Goal: Transaction & Acquisition: Subscribe to service/newsletter

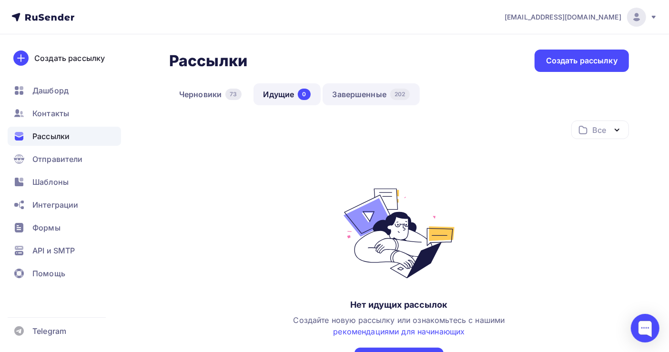
click at [362, 91] on link "Завершенные 202" at bounding box center [371, 94] width 97 height 22
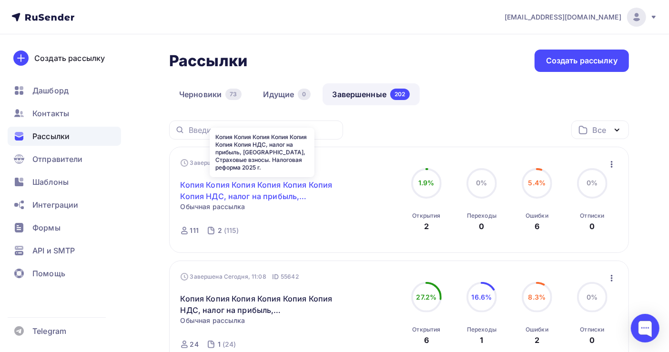
click at [267, 183] on link "Копия Копия Копия Копия Копия Копия Копия НДС, налог на прибыль, [GEOGRAPHIC_DA…" at bounding box center [263, 190] width 164 height 23
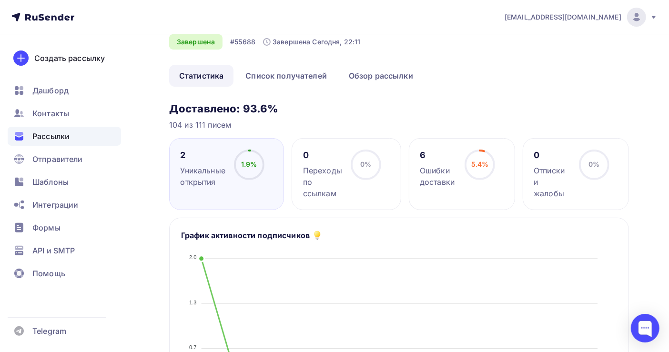
scroll to position [127, 0]
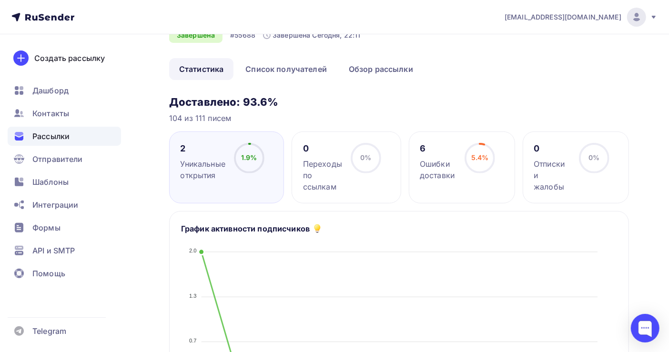
click at [53, 138] on span "Рассылки" at bounding box center [50, 136] width 37 height 11
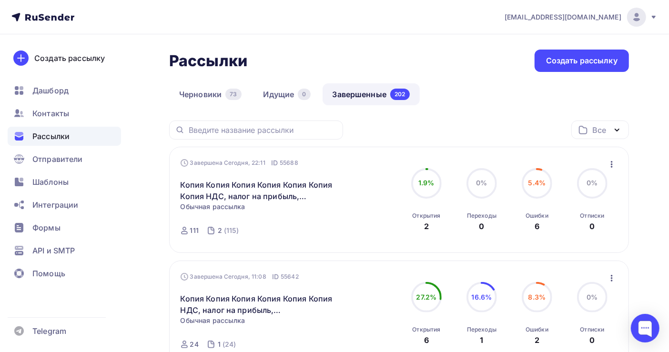
click at [371, 95] on link "Завершенные 202" at bounding box center [371, 94] width 97 height 22
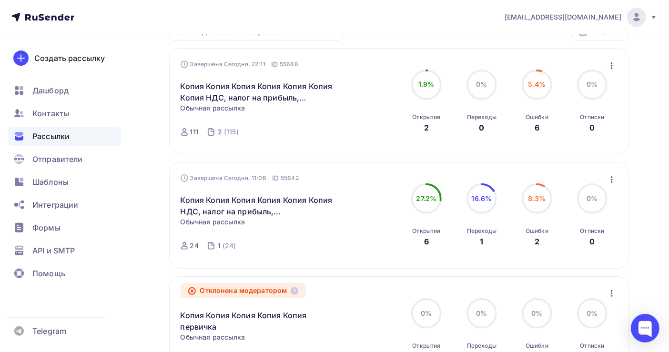
scroll to position [127, 0]
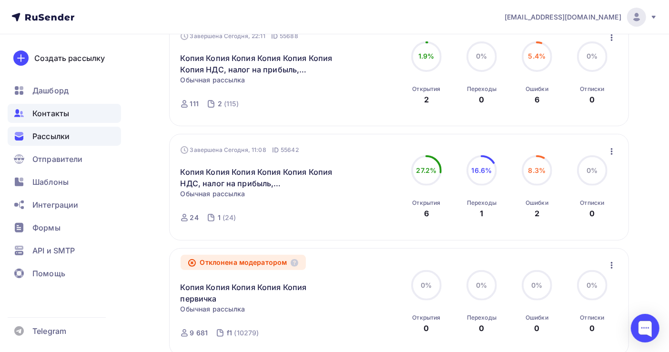
click at [51, 113] on span "Контакты" at bounding box center [50, 113] width 37 height 11
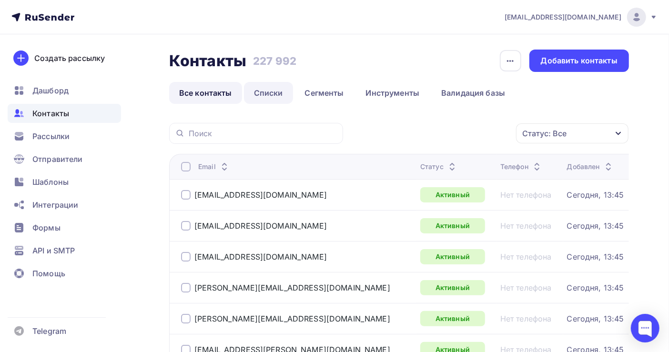
click at [267, 92] on link "Списки" at bounding box center [268, 93] width 49 height 22
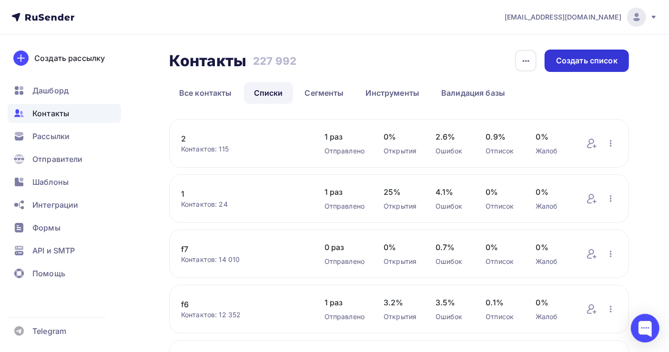
click at [578, 59] on div "Создать список" at bounding box center [586, 60] width 61 height 11
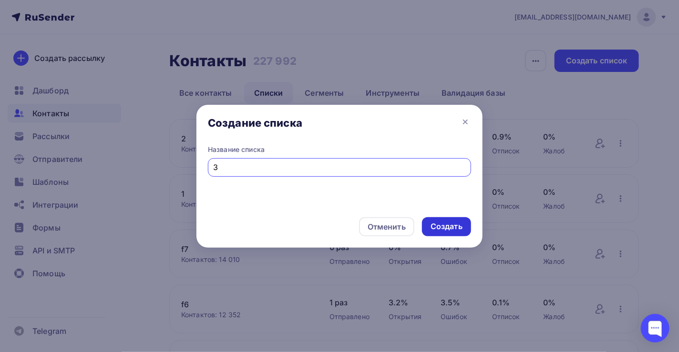
type input "3"
click at [449, 225] on div "Создать" at bounding box center [446, 226] width 32 height 11
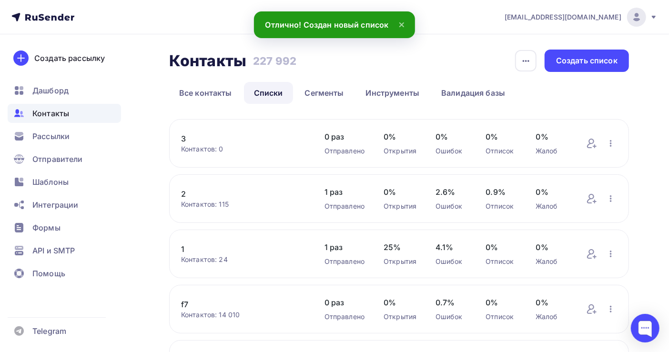
click at [182, 139] on link "3" at bounding box center [243, 138] width 124 height 11
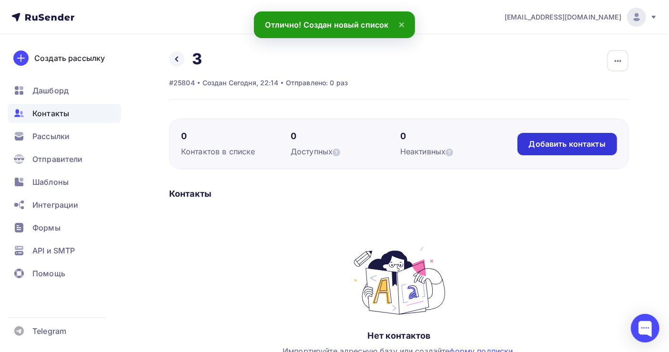
click at [554, 144] on div "Добавить контакты" at bounding box center [567, 144] width 77 height 11
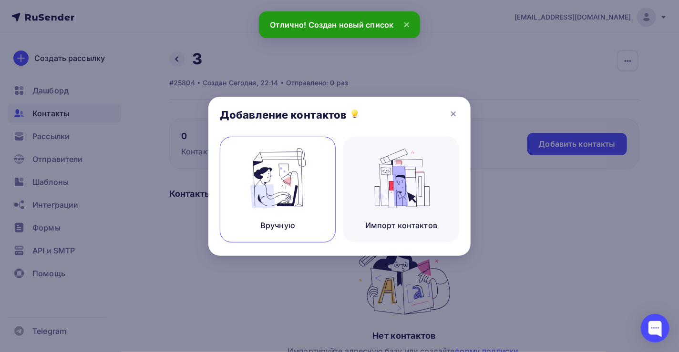
click at [265, 197] on img at bounding box center [278, 178] width 64 height 60
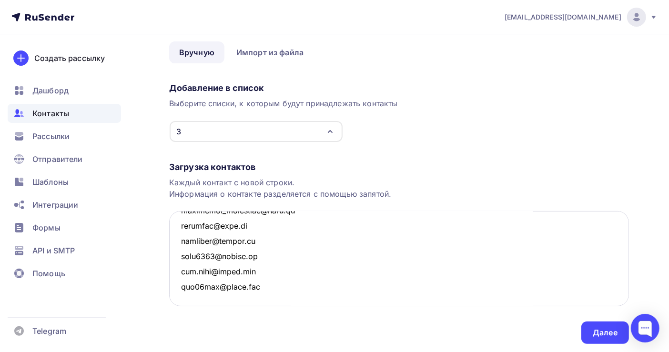
scroll to position [63, 0]
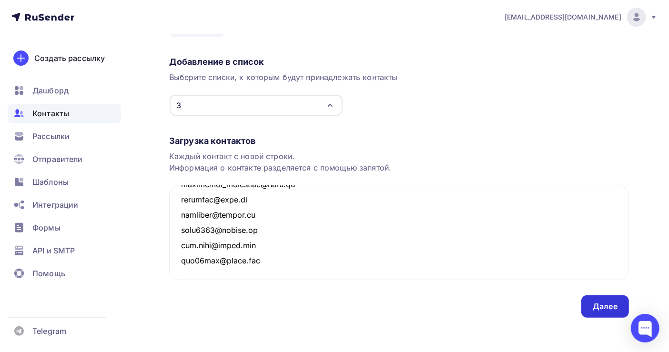
type textarea "tatiana0807@bk.ru tatyana.matyukhina@kaspersky.com tatyankas@inbox.ru taxielist…"
click at [608, 308] on div "Далее" at bounding box center [605, 306] width 25 height 11
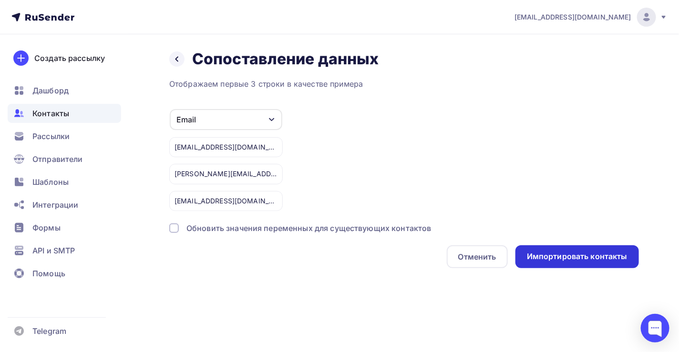
click at [609, 263] on div "Импортировать контакты" at bounding box center [576, 256] width 123 height 23
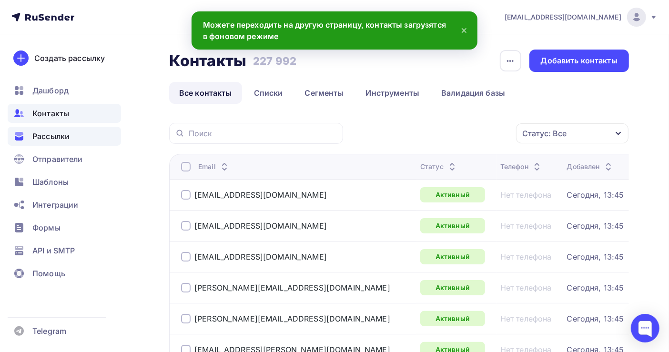
click at [51, 136] on span "Рассылки" at bounding box center [50, 136] width 37 height 11
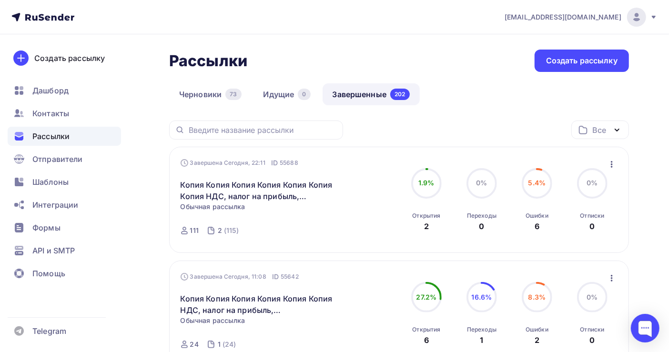
click at [357, 94] on link "Завершенные 202" at bounding box center [371, 94] width 97 height 22
click at [612, 162] on icon "button" at bounding box center [612, 164] width 2 height 7
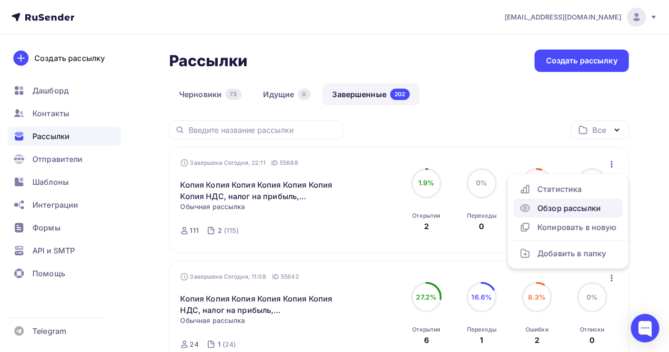
click at [552, 217] on link "Обзор рассылки" at bounding box center [568, 208] width 109 height 19
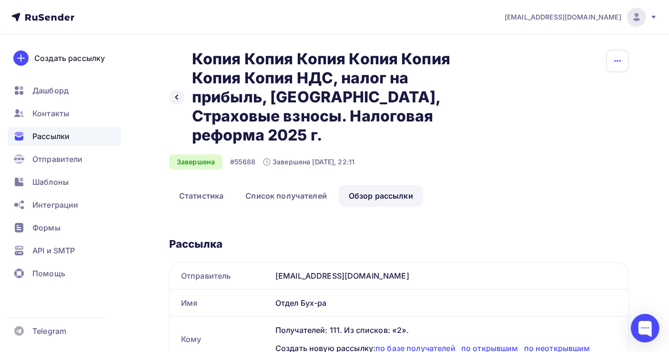
click at [619, 61] on icon "button" at bounding box center [617, 60] width 11 height 11
click at [580, 84] on link "Копировать" at bounding box center [581, 90] width 103 height 19
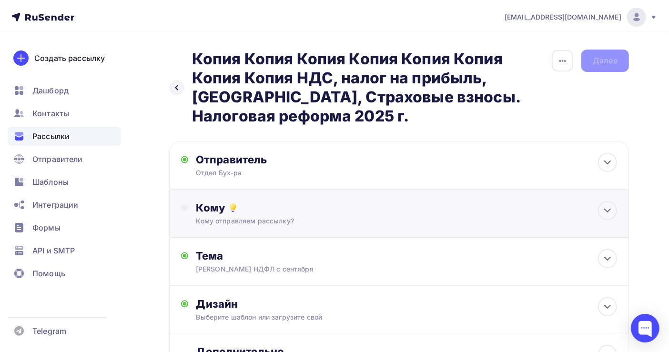
click at [315, 202] on div "Кому" at bounding box center [406, 207] width 421 height 13
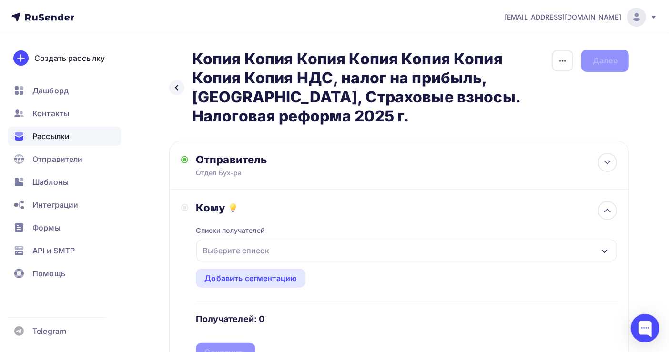
click at [257, 250] on div "Выберите список" at bounding box center [236, 250] width 74 height 17
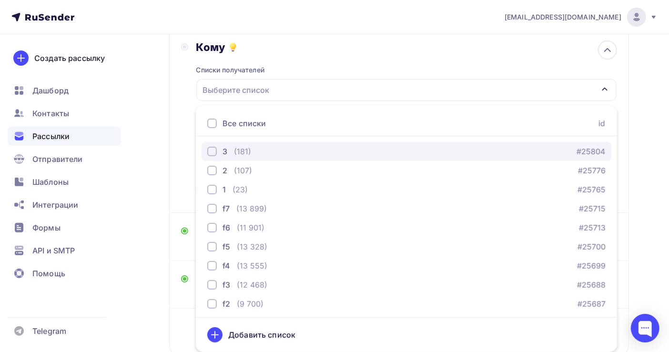
click at [262, 150] on div "3 (181) #25804" at bounding box center [406, 151] width 399 height 11
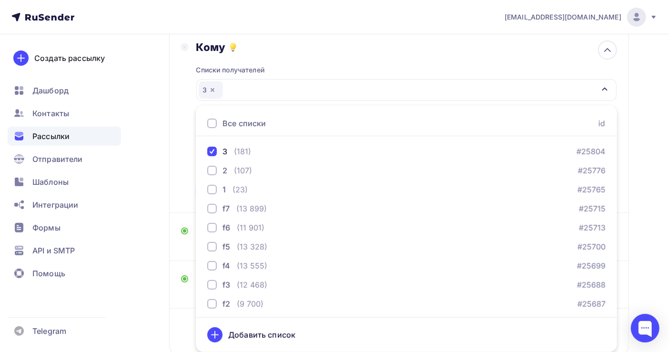
click at [644, 241] on div "Назад Копия Копия Копия Копия Копия Копия Копия Копия НДС, налог на прибыль, [G…" at bounding box center [334, 146] width 669 height 545
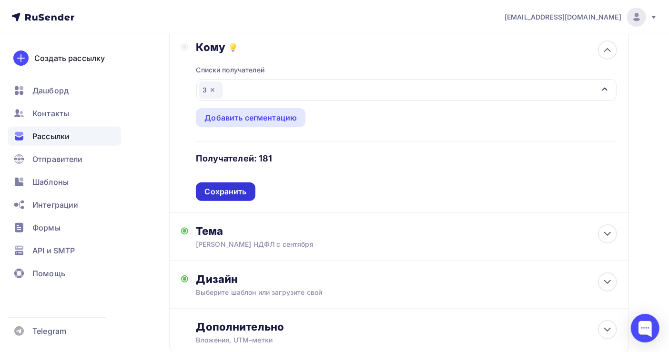
click at [226, 198] on div "Сохранить" at bounding box center [225, 192] width 59 height 19
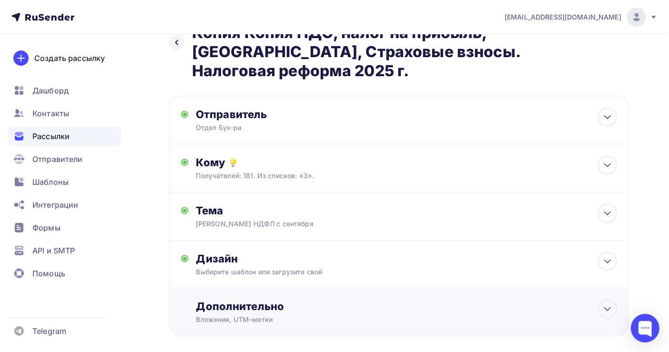
scroll to position [0, 0]
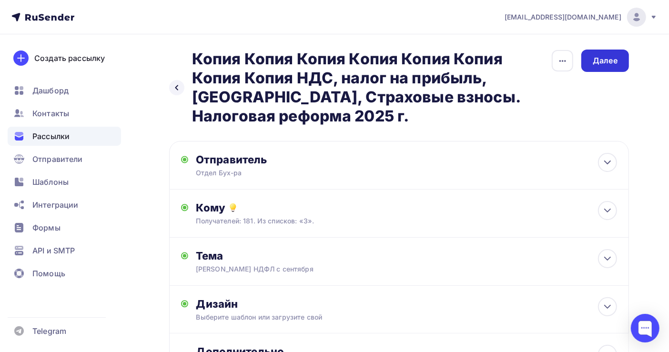
click at [604, 58] on div "Далее" at bounding box center [605, 60] width 25 height 11
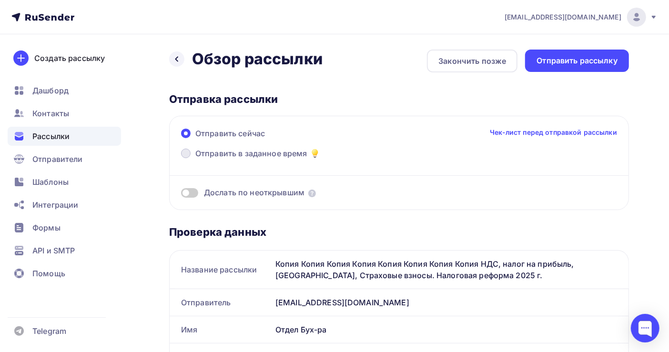
click at [227, 151] on span "Отправить в заданное время" at bounding box center [251, 153] width 112 height 11
click at [195, 159] on input "Отправить в заданное время" at bounding box center [195, 159] width 0 height 0
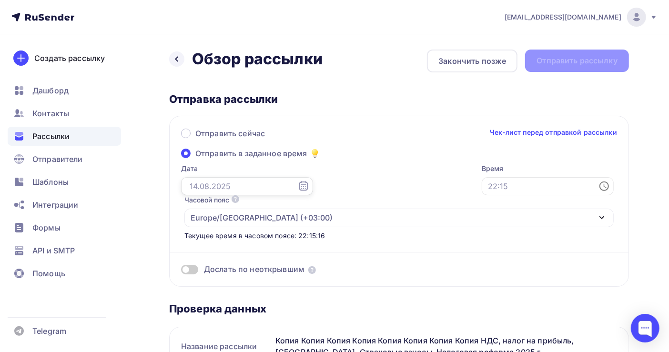
click at [214, 187] on input "text" at bounding box center [247, 186] width 132 height 18
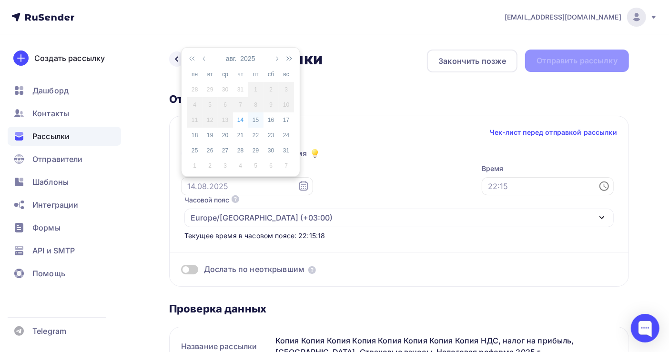
click at [256, 119] on div "15" at bounding box center [255, 120] width 15 height 9
type input "[DATE]"
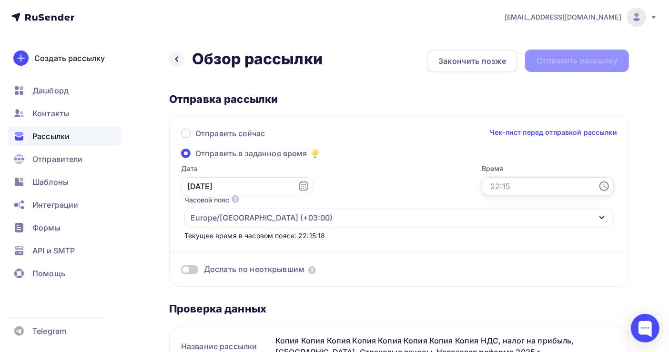
click at [482, 188] on input "text" at bounding box center [548, 186] width 132 height 18
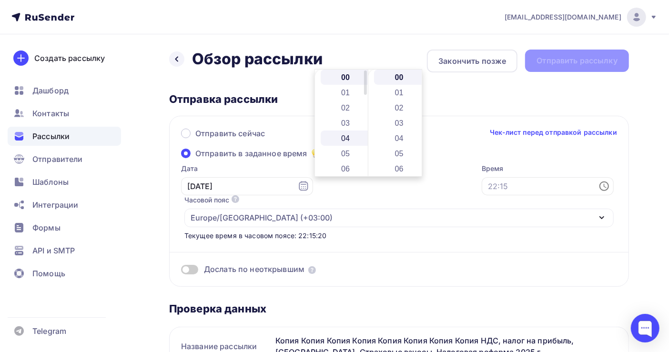
click at [348, 133] on li "04" at bounding box center [346, 138] width 51 height 15
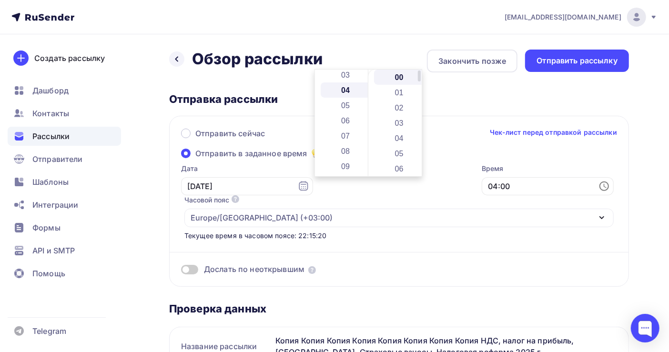
scroll to position [61, 0]
click at [397, 138] on li "04" at bounding box center [399, 138] width 51 height 15
type input "04:04"
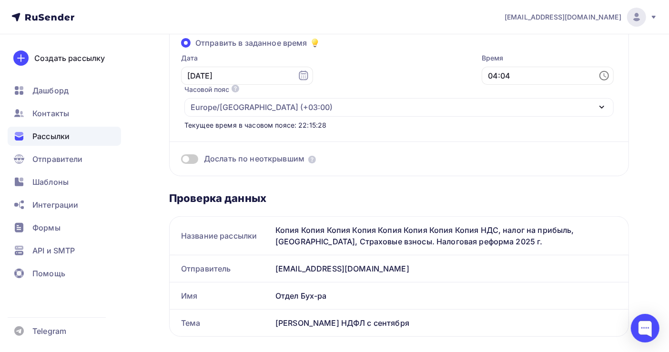
scroll to position [0, 0]
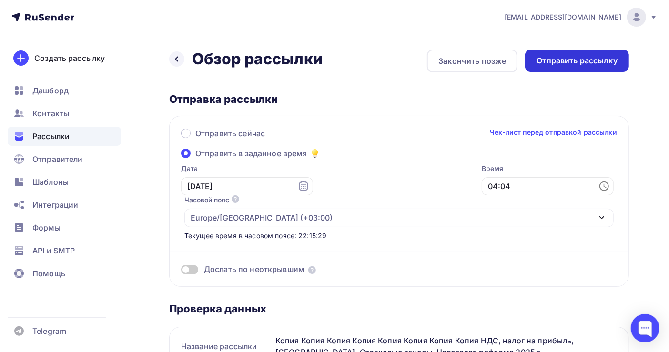
click at [603, 60] on div "Отправить рассылку" at bounding box center [577, 60] width 81 height 11
